Goal: Information Seeking & Learning: Learn about a topic

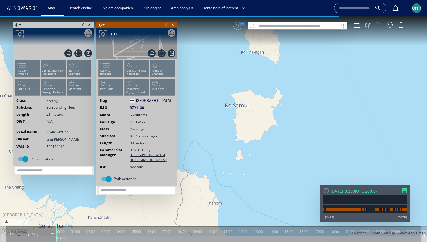
click at [165, 26] on span at bounding box center [166, 25] width 6 height 6
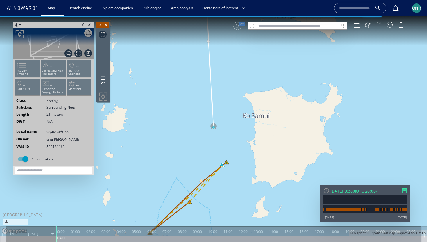
click at [82, 26] on span at bounding box center [83, 25] width 6 height 6
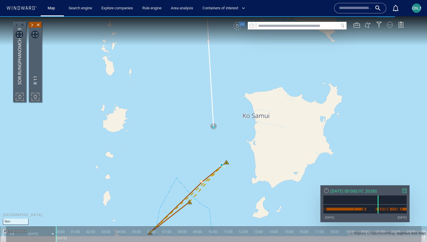
click at [390, 25] on div at bounding box center [390, 25] width 6 height 6
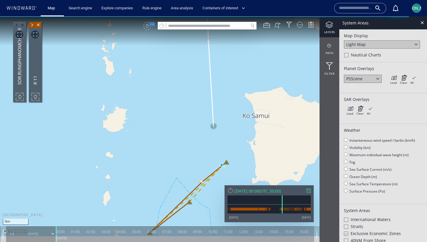
click at [389, 79] on div "PSScene Load Clear All × Loading all overlays might take a while!" at bounding box center [383, 79] width 78 height 9
click at [392, 79] on icon at bounding box center [393, 78] width 7 height 6
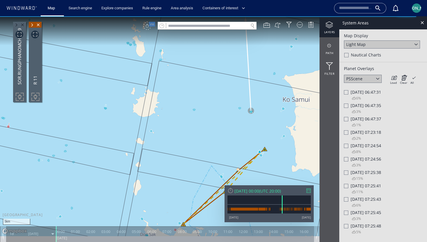
click at [349, 109] on div "3%" at bounding box center [353, 112] width 17 height 8
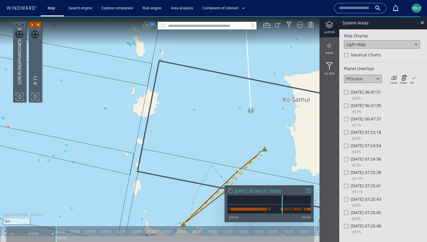
click at [346, 104] on div at bounding box center [346, 105] width 4 height 4
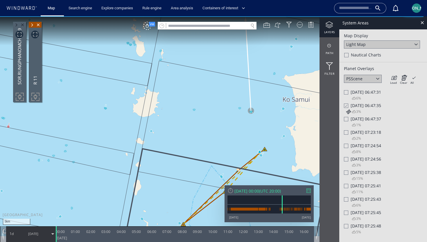
click at [346, 119] on div at bounding box center [346, 119] width 4 height 4
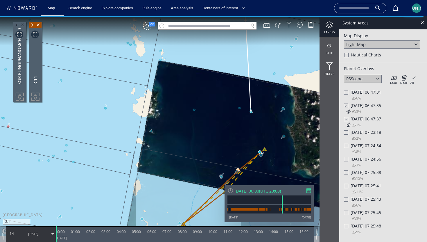
drag, startPoint x: 184, startPoint y: 110, endPoint x: 179, endPoint y: 110, distance: 4.9
click at [179, 110] on canvas "Map" at bounding box center [213, 126] width 427 height 220
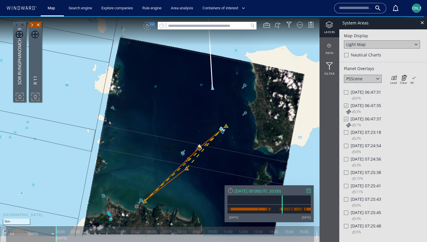
drag, startPoint x: 207, startPoint y: 139, endPoint x: 153, endPoint y: 104, distance: 64.4
click at [153, 104] on canvas "Map" at bounding box center [213, 126] width 427 height 220
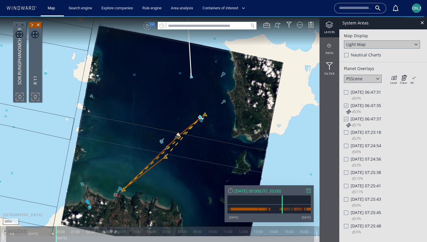
drag, startPoint x: 193, startPoint y: 68, endPoint x: 193, endPoint y: 157, distance: 89.3
click at [193, 158] on canvas "Map" at bounding box center [213, 126] width 427 height 220
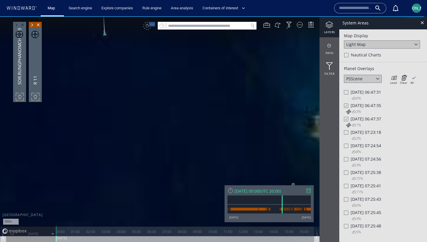
drag, startPoint x: 137, startPoint y: 81, endPoint x: 155, endPoint y: 177, distance: 98.1
click at [155, 178] on canvas "Map" at bounding box center [213, 126] width 427 height 220
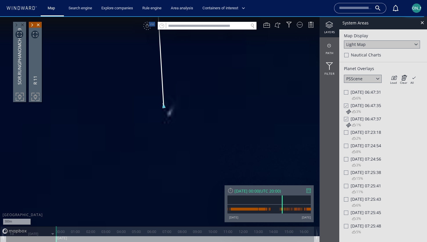
drag, startPoint x: 100, startPoint y: 142, endPoint x: 164, endPoint y: 159, distance: 66.1
click at [164, 159] on canvas "Map" at bounding box center [213, 126] width 427 height 220
drag, startPoint x: 247, startPoint y: 146, endPoint x: 199, endPoint y: 138, distance: 49.3
click at [198, 138] on canvas "Map" at bounding box center [213, 126] width 427 height 220
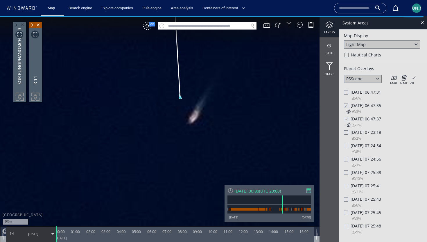
click at [16, 24] on span at bounding box center [16, 25] width 6 height 6
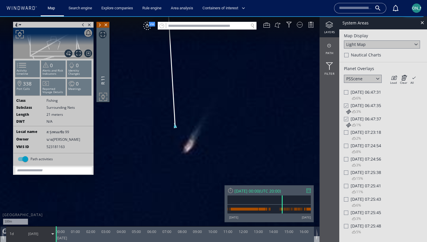
drag, startPoint x: 163, startPoint y: 97, endPoint x: 147, endPoint y: 119, distance: 27.3
click at [147, 119] on canvas "Map" at bounding box center [213, 126] width 427 height 220
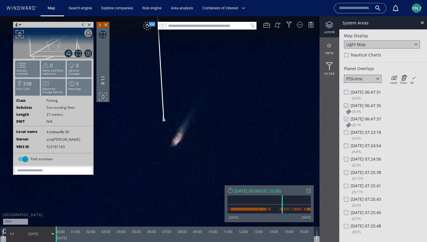
click at [99, 23] on span at bounding box center [100, 25] width 6 height 6
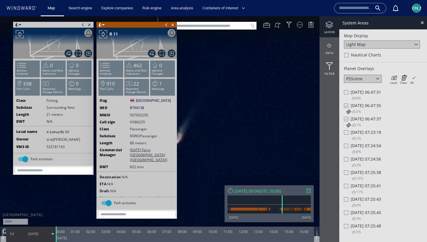
click at [166, 24] on span at bounding box center [166, 25] width 6 height 6
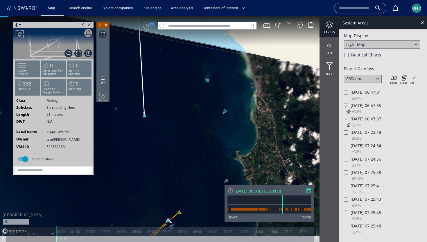
drag, startPoint x: 137, startPoint y: 116, endPoint x: 163, endPoint y: 126, distance: 27.6
click at [163, 126] on canvas "Map" at bounding box center [213, 126] width 427 height 220
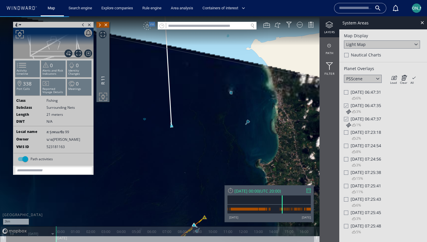
click at [146, 119] on canvas "Map" at bounding box center [213, 126] width 427 height 220
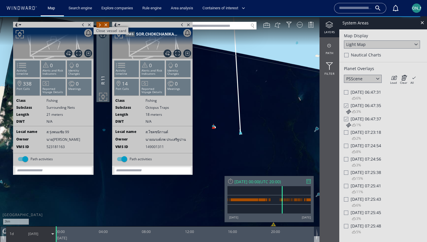
click at [89, 24] on span "Close vessel card" at bounding box center [89, 25] width 6 height 6
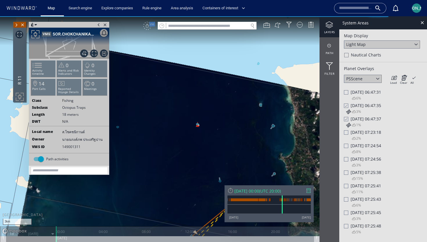
drag, startPoint x: 253, startPoint y: 141, endPoint x: 229, endPoint y: 136, distance: 23.8
click at [229, 136] on canvas "Map" at bounding box center [213, 126] width 427 height 220
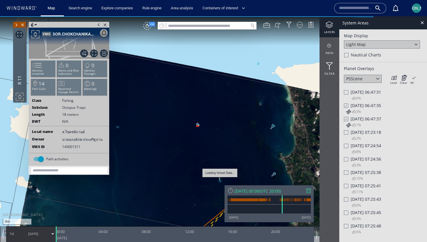
click at [221, 181] on canvas "Map" at bounding box center [213, 126] width 427 height 220
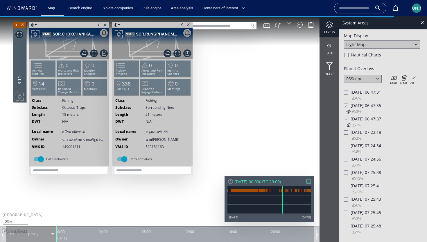
drag, startPoint x: 218, startPoint y: 125, endPoint x: 230, endPoint y: 135, distance: 15.9
click at [230, 135] on canvas "Map" at bounding box center [213, 126] width 427 height 220
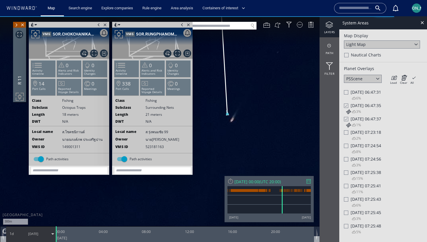
click at [98, 25] on span at bounding box center [99, 25] width 6 height 6
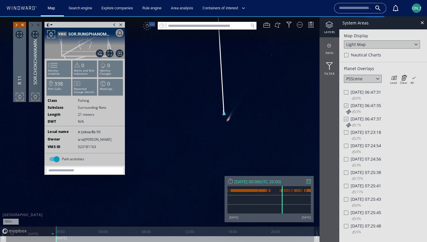
drag, startPoint x: 157, startPoint y: 108, endPoint x: 236, endPoint y: 130, distance: 82.3
click at [236, 130] on canvas "Map" at bounding box center [213, 126] width 427 height 220
drag, startPoint x: 211, startPoint y: 84, endPoint x: 209, endPoint y: 143, distance: 59.1
click at [208, 143] on canvas "Map" at bounding box center [213, 126] width 427 height 220
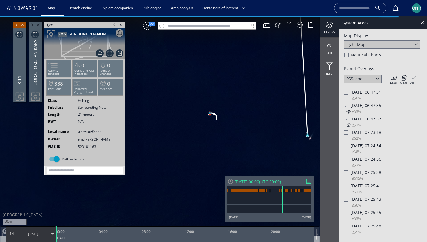
drag, startPoint x: 226, startPoint y: 122, endPoint x: 166, endPoint y: 103, distance: 62.7
click at [166, 103] on canvas "Map" at bounding box center [213, 126] width 427 height 220
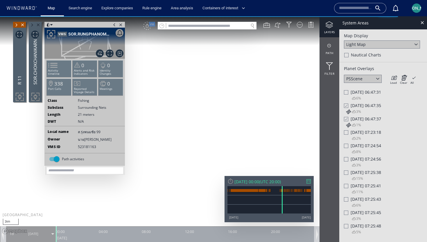
drag, startPoint x: 200, startPoint y: 131, endPoint x: 187, endPoint y: 120, distance: 16.6
click at [187, 120] on canvas "Map" at bounding box center [213, 126] width 427 height 220
drag, startPoint x: 240, startPoint y: 80, endPoint x: 240, endPoint y: 99, distance: 19.5
click at [240, 99] on canvas "Map" at bounding box center [213, 126] width 427 height 220
drag, startPoint x: 257, startPoint y: 114, endPoint x: 229, endPoint y: 125, distance: 29.9
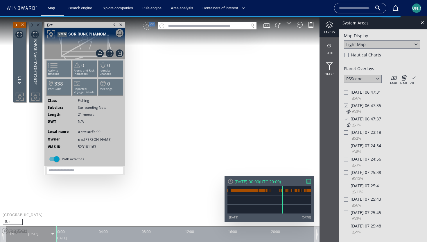
click at [229, 125] on canvas "Map" at bounding box center [213, 126] width 427 height 220
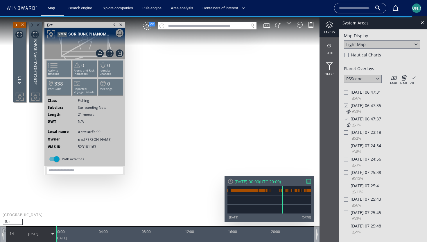
drag, startPoint x: 229, startPoint y: 125, endPoint x: 229, endPoint y: 129, distance: 3.8
click at [229, 129] on canvas "Map" at bounding box center [213, 126] width 427 height 220
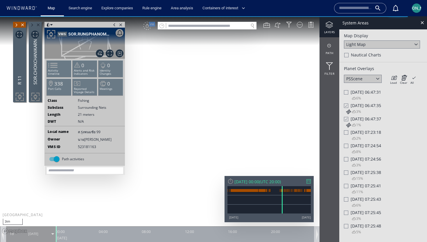
click at [229, 129] on canvas "Map" at bounding box center [213, 126] width 427 height 220
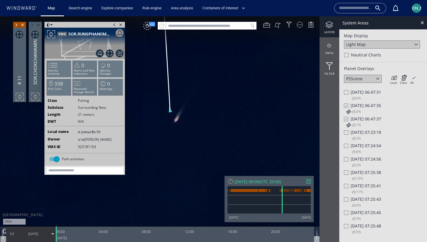
drag, startPoint x: 264, startPoint y: 64, endPoint x: 199, endPoint y: 148, distance: 105.7
click at [199, 148] on canvas "Map" at bounding box center [213, 126] width 427 height 220
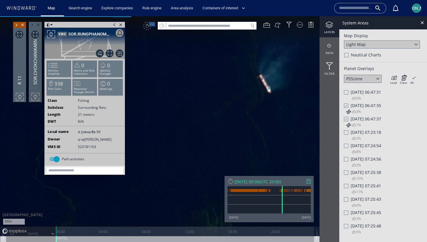
drag, startPoint x: 267, startPoint y: 110, endPoint x: 216, endPoint y: 172, distance: 80.0
click at [216, 172] on canvas "Map" at bounding box center [213, 126] width 427 height 220
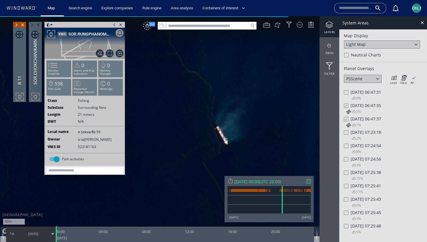
click at [113, 25] on span at bounding box center [114, 25] width 6 height 6
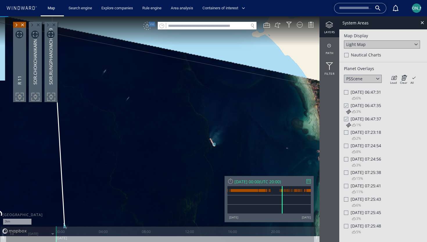
drag, startPoint x: 202, startPoint y: 166, endPoint x: 194, endPoint y: 130, distance: 37.1
click at [194, 130] on canvas "Map" at bounding box center [213, 126] width 427 height 220
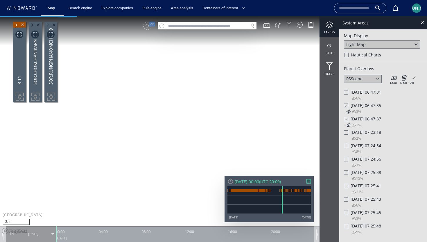
drag, startPoint x: 193, startPoint y: 137, endPoint x: 188, endPoint y: 119, distance: 19.0
click at [188, 119] on canvas "Map" at bounding box center [213, 126] width 427 height 220
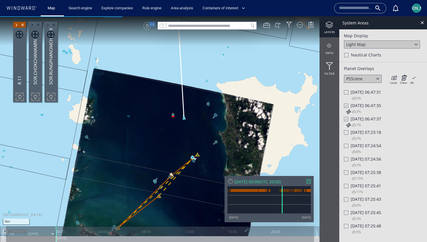
drag, startPoint x: 23, startPoint y: 24, endPoint x: 142, endPoint y: 115, distance: 150.0
click at [26, 16] on div "5km © Mapbox © OpenStreetMap Improve this map 0 0 20:00 Saturday 14 January 202…" at bounding box center [213, 16] width 427 height 0
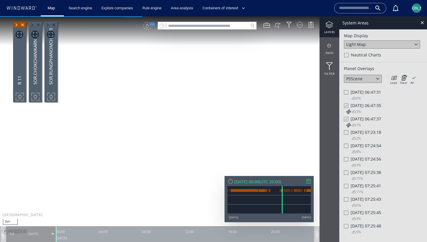
drag, startPoint x: 182, startPoint y: 151, endPoint x: 182, endPoint y: 107, distance: 44.8
click at [182, 107] on canvas "Map" at bounding box center [213, 126] width 427 height 220
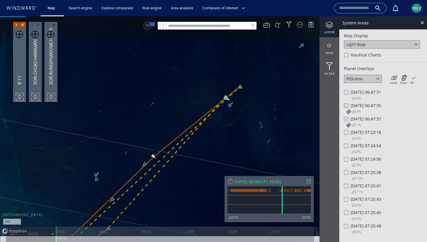
drag, startPoint x: 260, startPoint y: 107, endPoint x: 220, endPoint y: 125, distance: 44.0
click at [220, 125] on canvas "Map" at bounding box center [213, 126] width 427 height 220
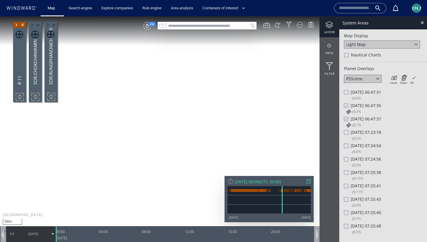
drag, startPoint x: 215, startPoint y: 147, endPoint x: 203, endPoint y: 172, distance: 28.0
click at [203, 172] on canvas "Map" at bounding box center [213, 126] width 427 height 220
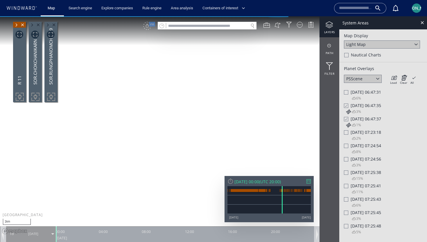
drag, startPoint x: 162, startPoint y: 147, endPoint x: 206, endPoint y: 95, distance: 67.6
click at [206, 95] on canvas "Map" at bounding box center [213, 126] width 427 height 220
drag, startPoint x: 181, startPoint y: 183, endPoint x: 203, endPoint y: 145, distance: 43.8
click at [203, 145] on canvas "Map" at bounding box center [213, 126] width 427 height 220
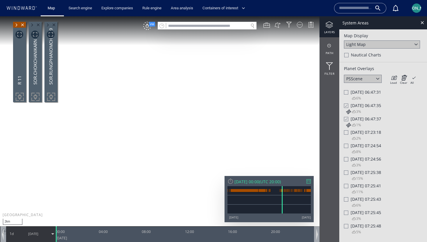
drag, startPoint x: 201, startPoint y: 142, endPoint x: 213, endPoint y: 117, distance: 28.6
click at [213, 117] on canvas "Map" at bounding box center [213, 126] width 427 height 220
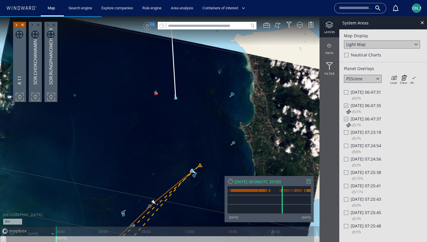
drag, startPoint x: 154, startPoint y: 180, endPoint x: 168, endPoint y: 141, distance: 40.9
click at [168, 141] on canvas "Map" at bounding box center [213, 126] width 427 height 220
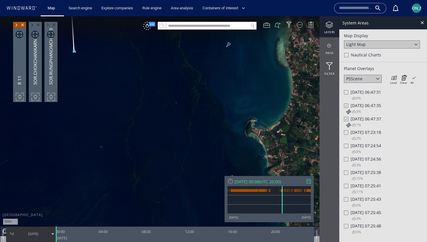
drag, startPoint x: 224, startPoint y: 61, endPoint x: 224, endPoint y: 110, distance: 48.8
click at [224, 112] on canvas "Map" at bounding box center [213, 126] width 427 height 220
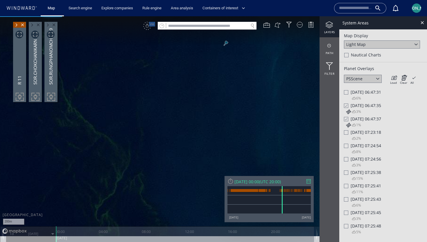
drag, startPoint x: 219, startPoint y: 130, endPoint x: 214, endPoint y: 143, distance: 14.5
click at [214, 143] on canvas "Map" at bounding box center [213, 126] width 427 height 220
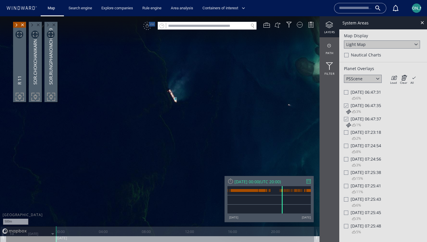
drag, startPoint x: 200, startPoint y: 97, endPoint x: 173, endPoint y: 111, distance: 30.8
click at [173, 111] on canvas "Map" at bounding box center [213, 126] width 427 height 220
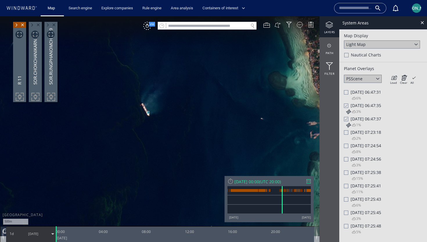
drag, startPoint x: 136, startPoint y: 98, endPoint x: 136, endPoint y: 210, distance: 111.9
click at [136, 210] on canvas "Map" at bounding box center [213, 126] width 427 height 220
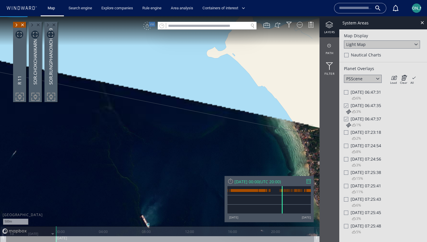
drag, startPoint x: 136, startPoint y: 132, endPoint x: 256, endPoint y: 132, distance: 119.2
click at [256, 132] on canvas "Map" at bounding box center [213, 126] width 427 height 220
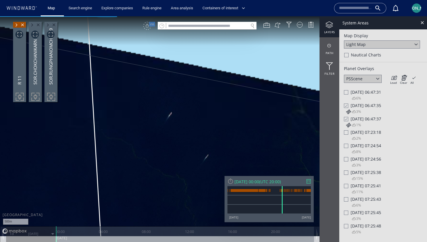
drag, startPoint x: 93, startPoint y: 133, endPoint x: 152, endPoint y: 135, distance: 59.6
click at [152, 135] on canvas "Map" at bounding box center [213, 126] width 427 height 220
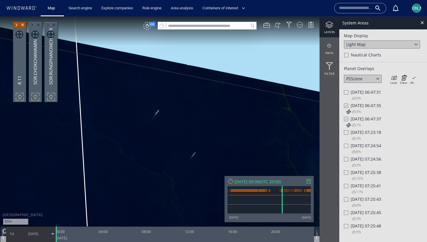
drag, startPoint x: 168, startPoint y: 176, endPoint x: 187, endPoint y: 148, distance: 34.1
click at [187, 148] on canvas "Map" at bounding box center [213, 126] width 427 height 220
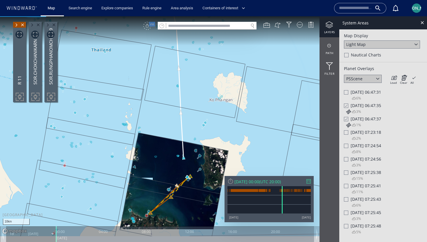
drag, startPoint x: 183, startPoint y: 170, endPoint x: 187, endPoint y: 103, distance: 66.7
click at [187, 103] on canvas "Map" at bounding box center [213, 126] width 427 height 220
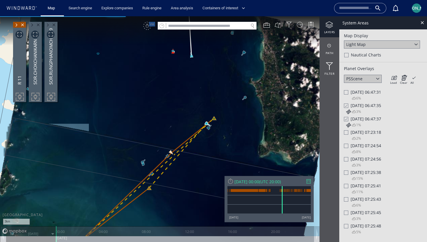
drag, startPoint x: 115, startPoint y: 181, endPoint x: 115, endPoint y: 171, distance: 9.9
click at [115, 171] on canvas "Map" at bounding box center [213, 126] width 427 height 220
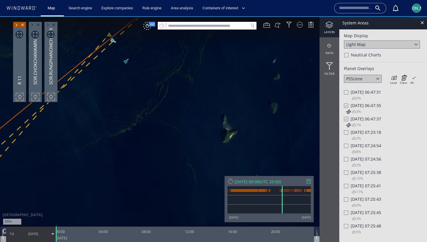
drag, startPoint x: 197, startPoint y: 120, endPoint x: 257, endPoint y: 114, distance: 59.9
click at [257, 114] on canvas "Map" at bounding box center [213, 126] width 427 height 220
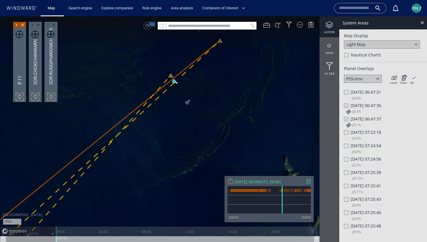
drag, startPoint x: 167, startPoint y: 150, endPoint x: 269, endPoint y: 63, distance: 134.3
click at [269, 67] on canvas "Map" at bounding box center [213, 126] width 427 height 220
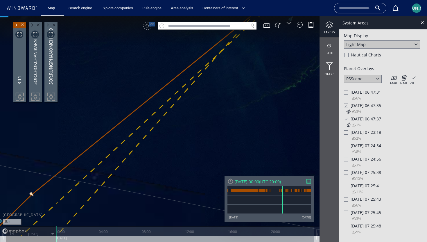
drag, startPoint x: 146, startPoint y: 195, endPoint x: 195, endPoint y: 122, distance: 87.8
click at [195, 122] on canvas "Map" at bounding box center [213, 126] width 427 height 220
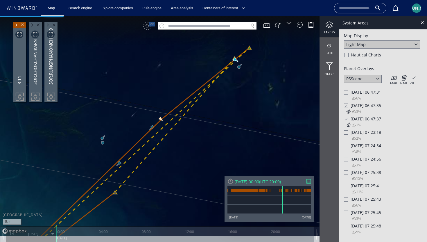
drag, startPoint x: 134, startPoint y: 165, endPoint x: 195, endPoint y: 94, distance: 94.2
click at [195, 94] on canvas "Map" at bounding box center [213, 126] width 427 height 220
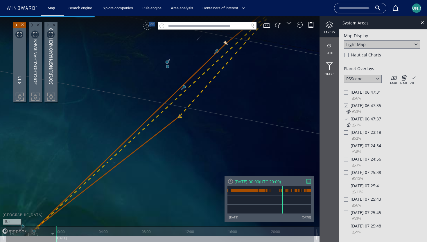
drag, startPoint x: 217, startPoint y: 71, endPoint x: 236, endPoint y: 49, distance: 29.0
click at [236, 49] on canvas "Map" at bounding box center [213, 126] width 427 height 220
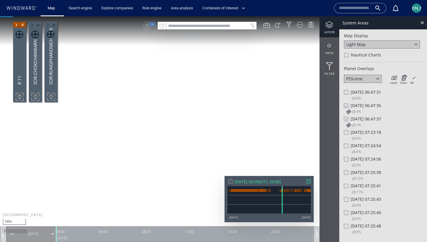
drag, startPoint x: 122, startPoint y: 105, endPoint x: 233, endPoint y: 105, distance: 111.1
click at [233, 105] on canvas "Map" at bounding box center [213, 126] width 427 height 220
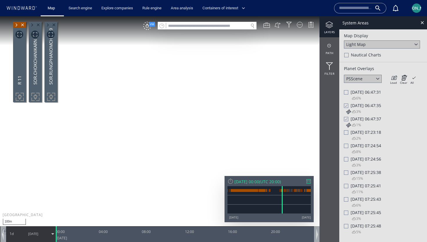
drag, startPoint x: 254, startPoint y: 51, endPoint x: 231, endPoint y: 97, distance: 50.4
click at [231, 97] on canvas "Map" at bounding box center [213, 126] width 427 height 220
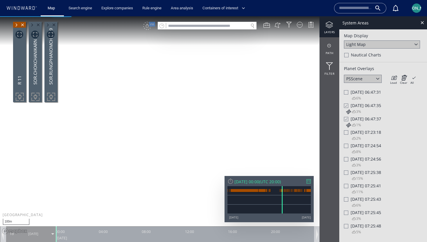
click at [205, 103] on canvas "Map" at bounding box center [213, 126] width 427 height 220
click at [207, 96] on canvas "Map" at bounding box center [213, 126] width 427 height 220
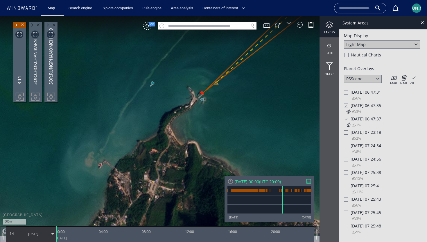
drag, startPoint x: 131, startPoint y: 158, endPoint x: 159, endPoint y: 116, distance: 50.5
click at [159, 116] on canvas "Map" at bounding box center [213, 126] width 427 height 220
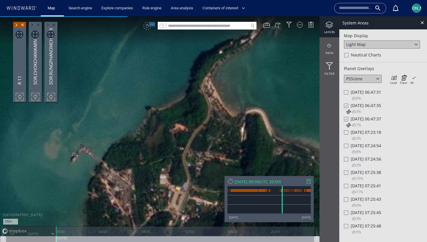
drag, startPoint x: 225, startPoint y: 49, endPoint x: 182, endPoint y: 164, distance: 122.4
click at [182, 164] on canvas "Map" at bounding box center [213, 126] width 427 height 220
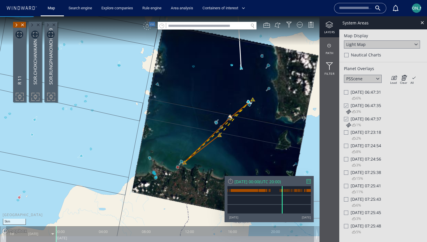
drag, startPoint x: 207, startPoint y: 97, endPoint x: 181, endPoint y: 140, distance: 50.8
click at [181, 140] on canvas "Map" at bounding box center [213, 126] width 427 height 220
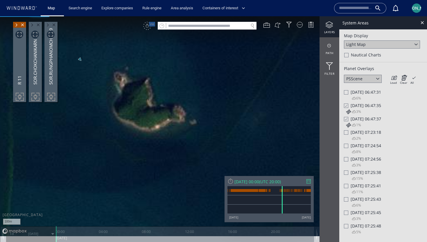
drag, startPoint x: 137, startPoint y: 108, endPoint x: 202, endPoint y: 143, distance: 73.8
click at [202, 143] on canvas "Map" at bounding box center [213, 126] width 427 height 220
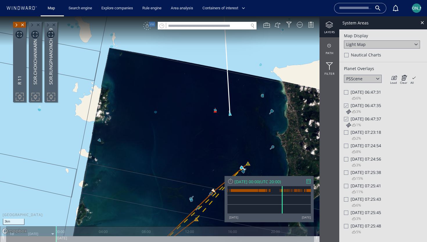
drag, startPoint x: 255, startPoint y: 126, endPoint x: 152, endPoint y: 126, distance: 102.6
click at [152, 126] on canvas "Map" at bounding box center [213, 126] width 427 height 220
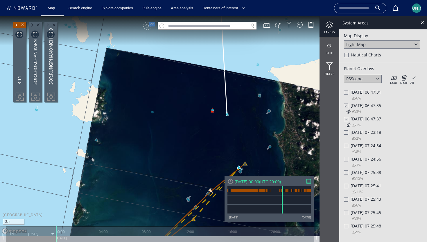
drag, startPoint x: 272, startPoint y: 141, endPoint x: 254, endPoint y: 124, distance: 24.9
click at [254, 124] on canvas "Map" at bounding box center [213, 126] width 427 height 220
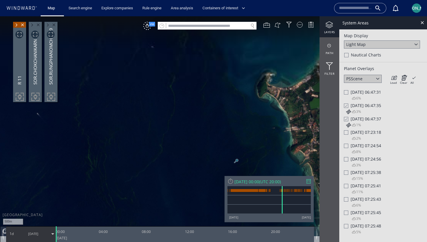
drag, startPoint x: 254, startPoint y: 124, endPoint x: 240, endPoint y: 65, distance: 60.6
click at [239, 65] on canvas "Map" at bounding box center [213, 126] width 427 height 220
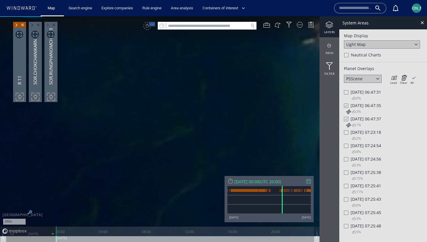
drag, startPoint x: 263, startPoint y: 78, endPoint x: 188, endPoint y: 167, distance: 116.4
click at [188, 167] on canvas "Map" at bounding box center [213, 126] width 427 height 220
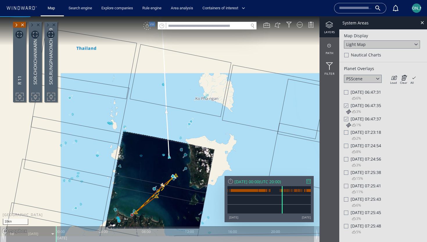
drag, startPoint x: 166, startPoint y: 167, endPoint x: 171, endPoint y: 86, distance: 80.7
click at [171, 86] on canvas "Map" at bounding box center [213, 126] width 427 height 220
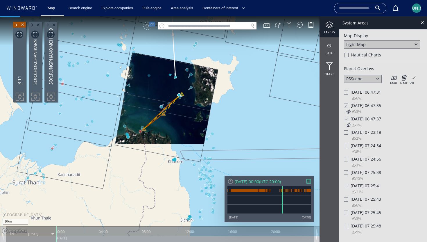
drag, startPoint x: 171, startPoint y: 86, endPoint x: 191, endPoint y: 86, distance: 20.1
click at [191, 86] on canvas "Map" at bounding box center [213, 126] width 427 height 220
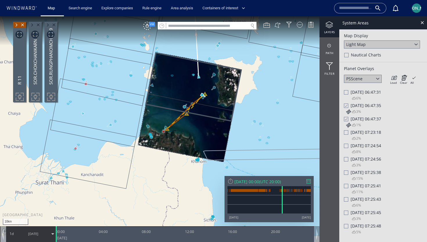
drag, startPoint x: 401, startPoint y: 106, endPoint x: 351, endPoint y: 107, distance: 50.3
click at [351, 107] on div "[DATE] 06:47:35" at bounding box center [383, 106] width 78 height 6
copy span "[DATE] 06:47:35"
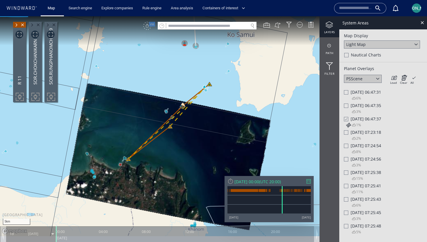
drag, startPoint x: 185, startPoint y: 70, endPoint x: 183, endPoint y: 102, distance: 31.8
click at [183, 102] on canvas "Map" at bounding box center [213, 126] width 427 height 220
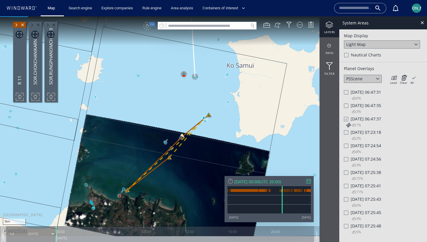
click at [191, 97] on canvas "Map" at bounding box center [213, 126] width 427 height 220
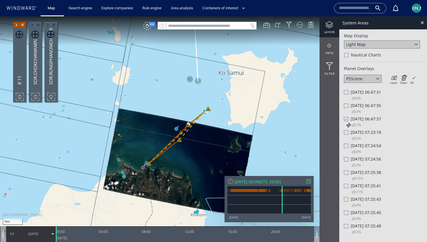
drag, startPoint x: 255, startPoint y: 131, endPoint x: 259, endPoint y: 131, distance: 3.8
click at [259, 131] on canvas "Map" at bounding box center [213, 126] width 427 height 220
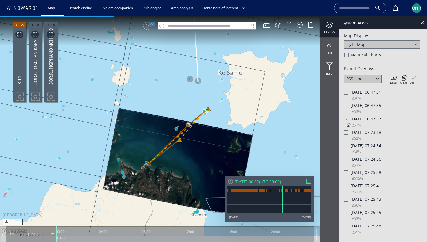
click at [346, 105] on div at bounding box center [346, 105] width 4 height 4
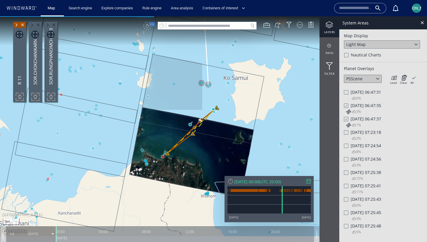
drag, startPoint x: 271, startPoint y: 110, endPoint x: 264, endPoint y: 110, distance: 7.0
click at [264, 110] on canvas "Map" at bounding box center [213, 126] width 427 height 220
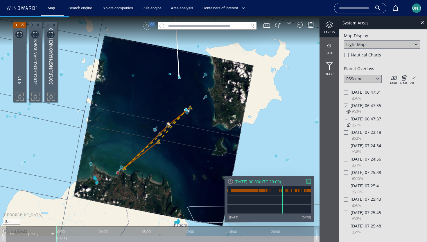
drag, startPoint x: 268, startPoint y: 109, endPoint x: 259, endPoint y: 99, distance: 13.2
click at [259, 99] on canvas "Map" at bounding box center [213, 126] width 427 height 220
